Goal: Obtain resource: Download file/media

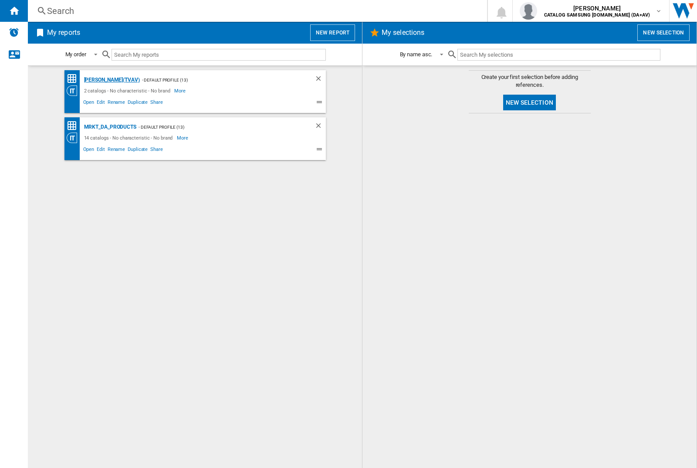
click at [97, 80] on div "[PERSON_NAME](TVAV)" at bounding box center [111, 80] width 58 height 11
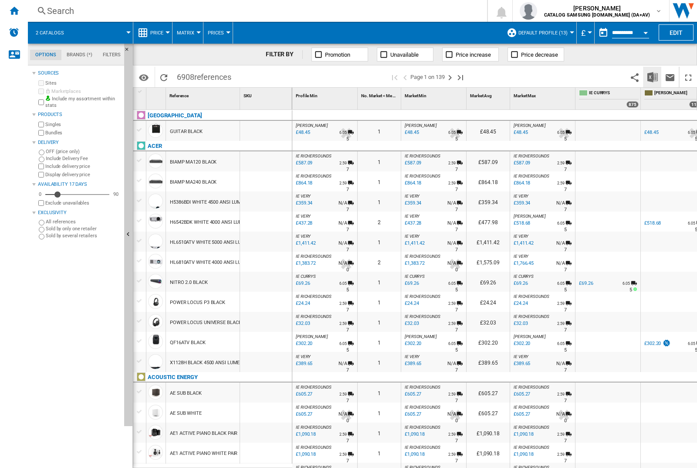
click at [653, 77] on img "Download in Excel" at bounding box center [653, 77] width 10 height 10
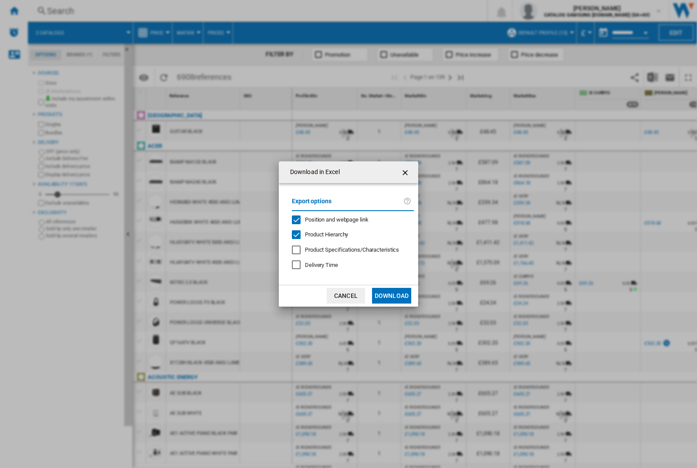
click at [350, 219] on span "Position and webpage link" at bounding box center [337, 219] width 64 height 7
click at [392, 296] on button "Download" at bounding box center [391, 296] width 39 height 16
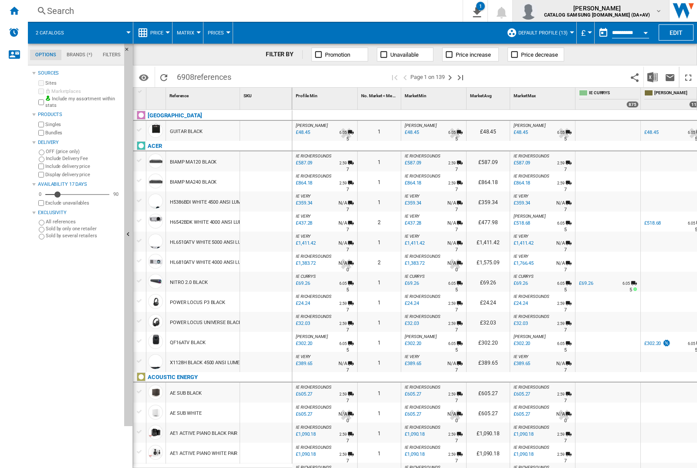
click at [538, 11] on img "button" at bounding box center [528, 10] width 17 height 17
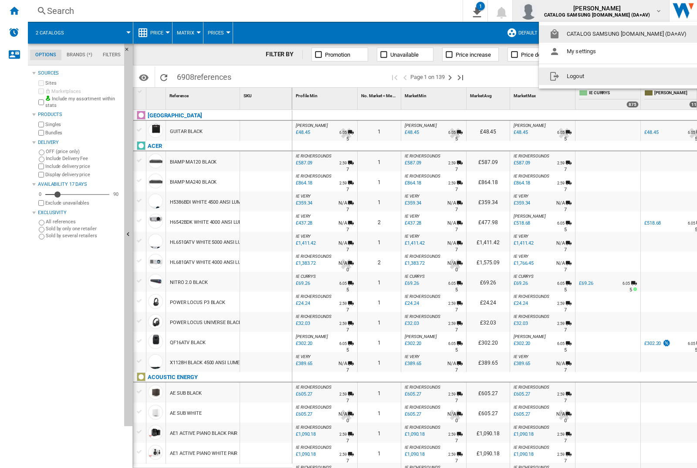
click at [606, 76] on button "Logout" at bounding box center [620, 76] width 162 height 17
